Goal: Find specific page/section: Find specific page/section

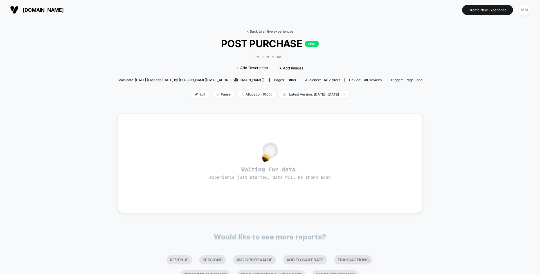
click at [273, 33] on link "< Back to all live experiences" at bounding box center [269, 31] width 47 height 4
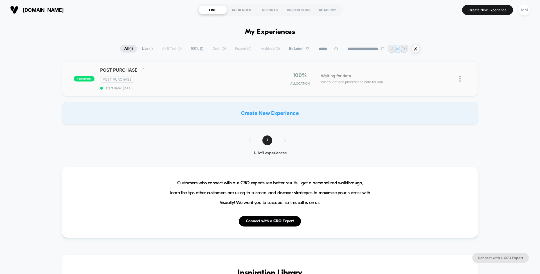
click at [227, 78] on div "Post Purchase" at bounding box center [184, 79] width 169 height 6
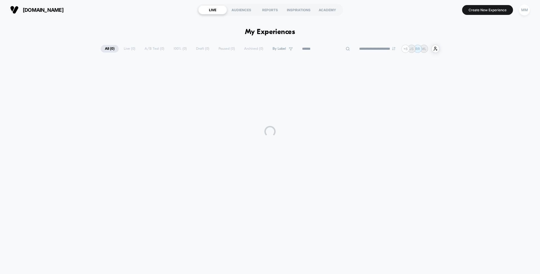
click at [320, 48] on input at bounding box center [326, 49] width 56 height 7
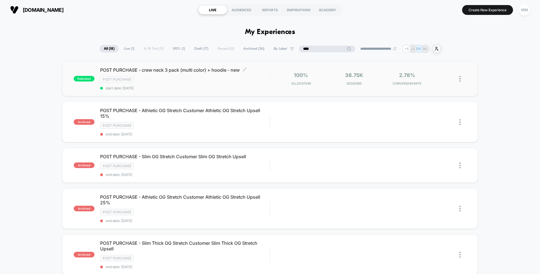
type input "****"
click at [262, 84] on div "POST PURCHASE - crew neck 3 pack (multi color) + hoodie - new Click to edit exp…" at bounding box center [184, 78] width 169 height 23
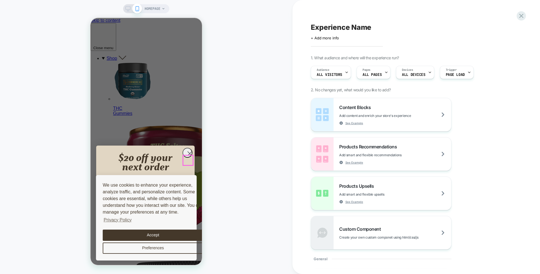
click at [187, 158] on circle "Close dialog" at bounding box center [189, 153] width 9 height 9
